Goal: Check status

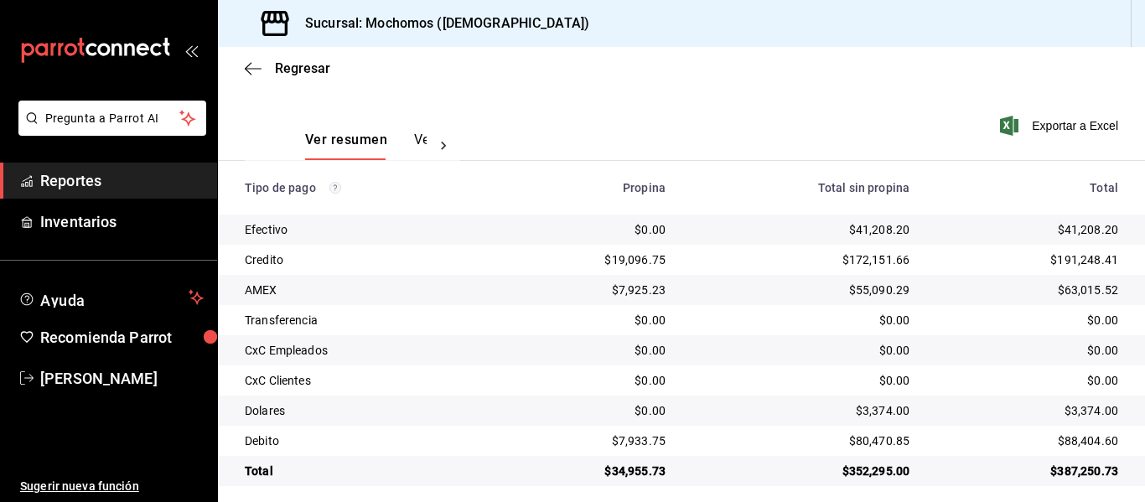
scroll to position [238, 0]
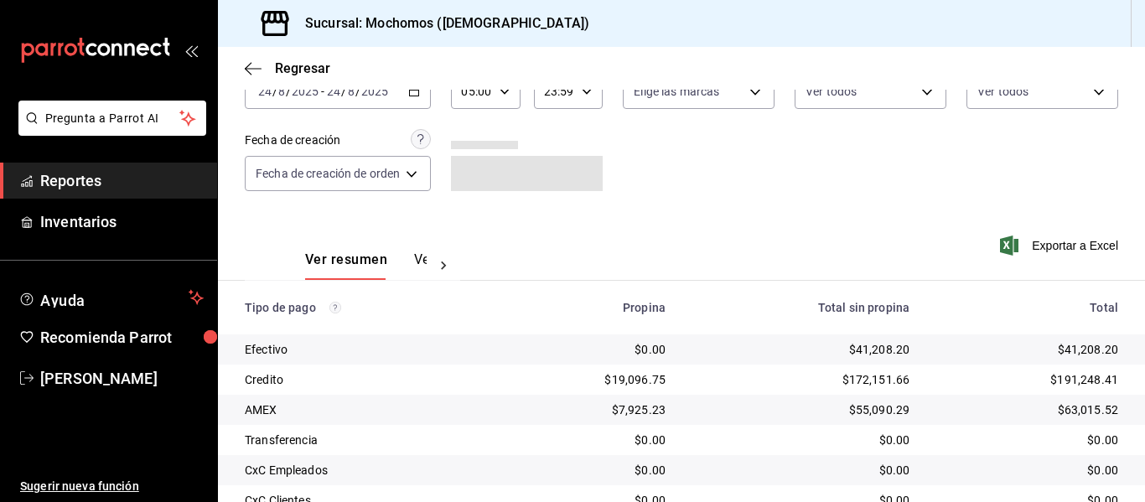
scroll to position [238, 0]
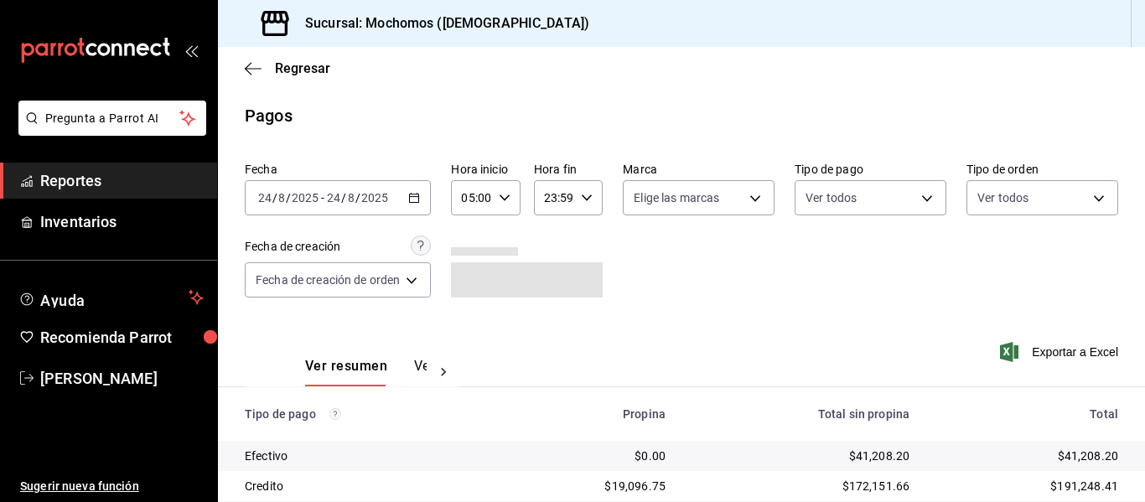
scroll to position [238, 0]
